Goal: Task Accomplishment & Management: Complete application form

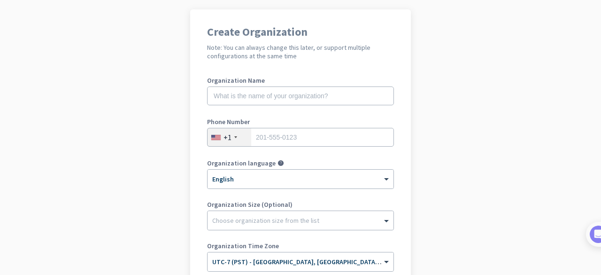
scroll to position [73, 0]
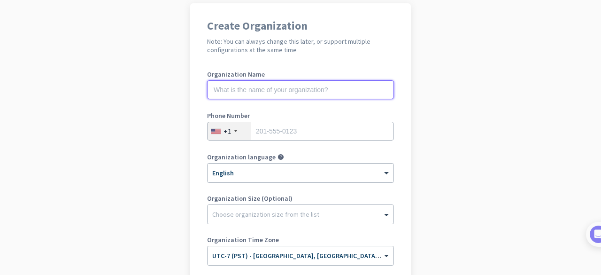
click at [236, 88] on input "text" at bounding box center [300, 89] width 187 height 19
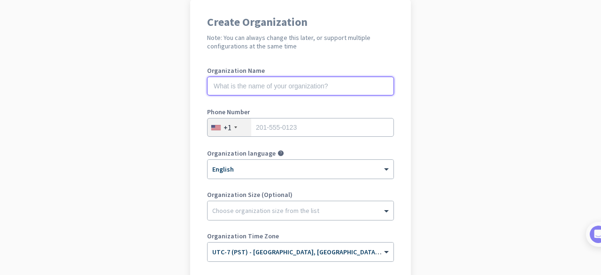
scroll to position [77, 0]
type input "Mercor"
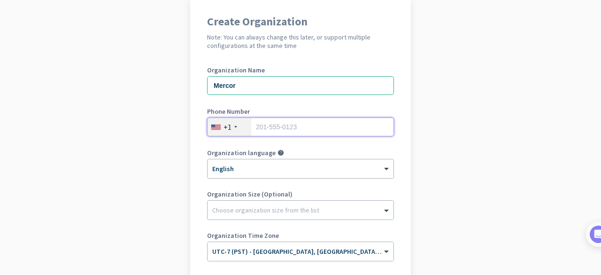
click at [290, 125] on input "tel" at bounding box center [300, 126] width 187 height 19
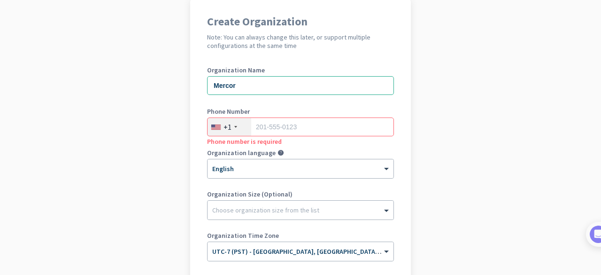
click at [491, 135] on app-onboarding-organization "Create Organization Note: You can always change this later, or support multiple…" at bounding box center [300, 202] width 601 height 407
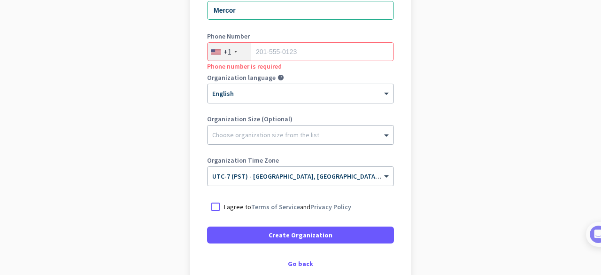
scroll to position [208, 0]
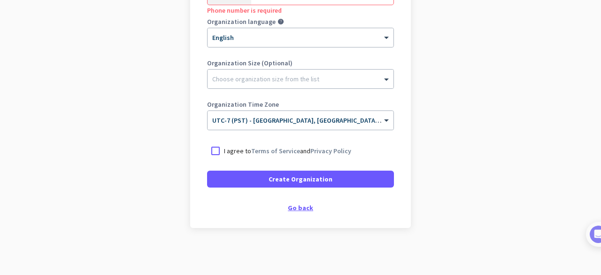
click at [295, 207] on div "Go back" at bounding box center [300, 207] width 187 height 7
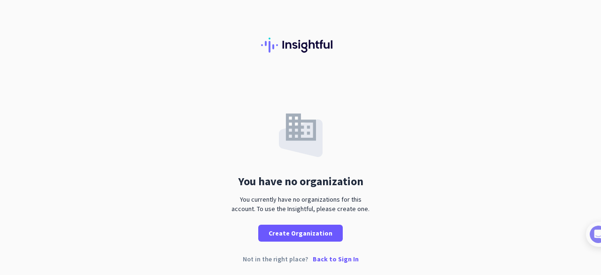
scroll to position [2, 0]
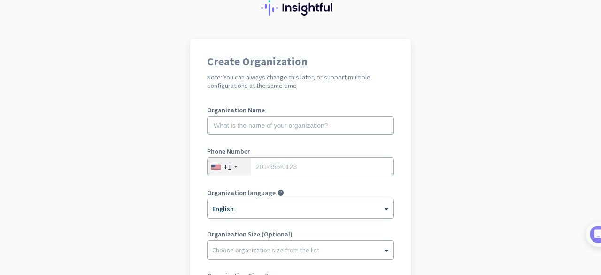
scroll to position [40, 0]
